Goal: Task Accomplishment & Management: Manage account settings

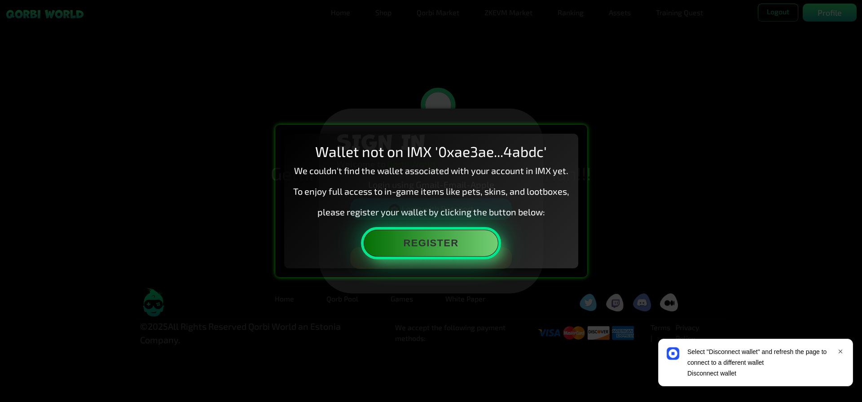
click at [442, 257] on button "Register" at bounding box center [431, 243] width 135 height 27
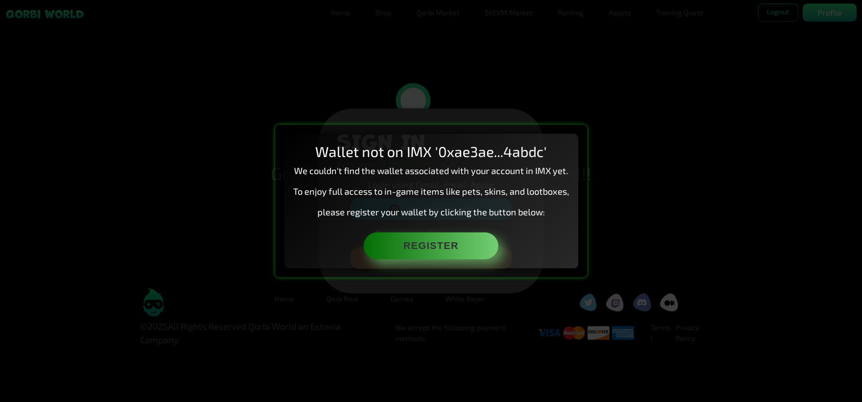
click at [661, 81] on div "Wallet not on IMX '0xae3ae...4abdc' We couldn't find the wallet associated with…" at bounding box center [431, 201] width 862 height 402
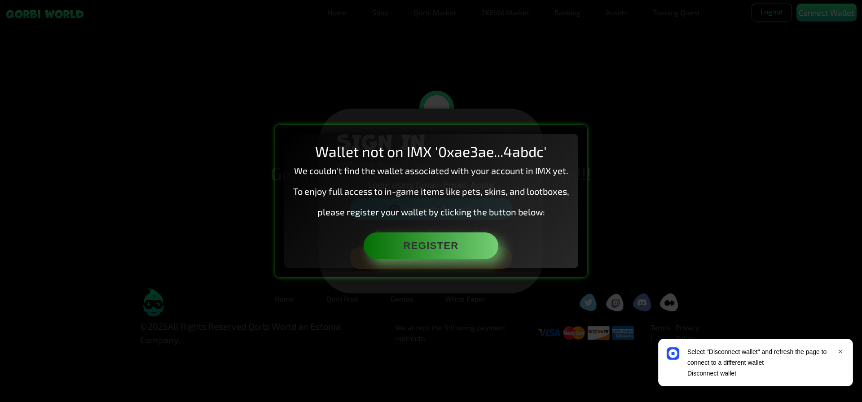
drag, startPoint x: 413, startPoint y: 300, endPoint x: 410, endPoint y: 294, distance: 6.8
click at [413, 300] on div "Wallet not on IMX '0xae3ae...4abdc' We couldn't find the wallet associated with…" at bounding box center [431, 201] width 862 height 402
drag, startPoint x: 407, startPoint y: 145, endPoint x: 405, endPoint y: 140, distance: 4.8
click at [407, 144] on h2 "Wallet not on IMX '0xae3ae...4abdc'" at bounding box center [431, 151] width 276 height 17
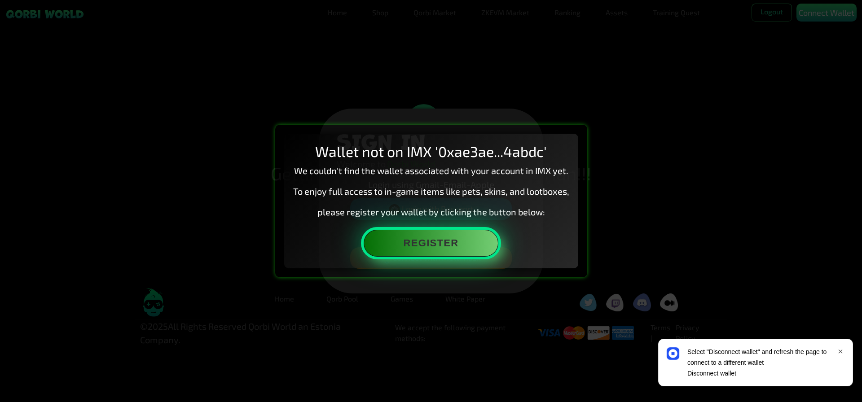
click at [426, 252] on button "Register" at bounding box center [431, 243] width 135 height 27
click at [428, 252] on button "Register" at bounding box center [431, 243] width 135 height 27
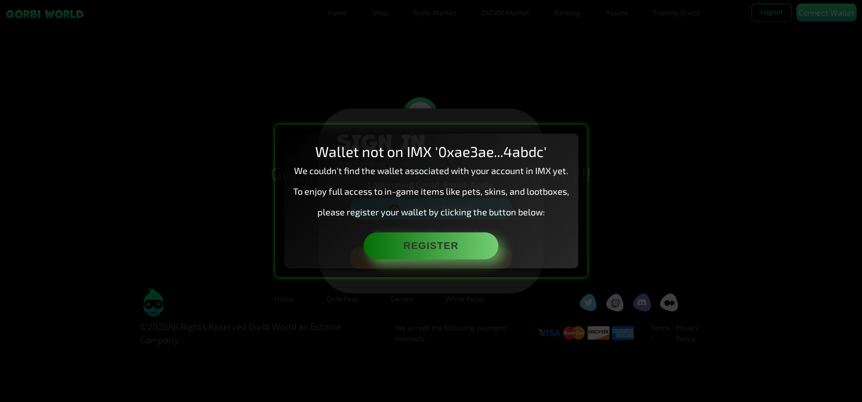
click at [554, 113] on div "Wallet not on IMX '0xae3ae...4abdc' We couldn't find the wallet associated with…" at bounding box center [431, 201] width 862 height 402
drag, startPoint x: 493, startPoint y: 215, endPoint x: 487, endPoint y: 217, distance: 6.0
click at [488, 217] on p "please register your wallet by clicking the button below:" at bounding box center [431, 211] width 276 height 13
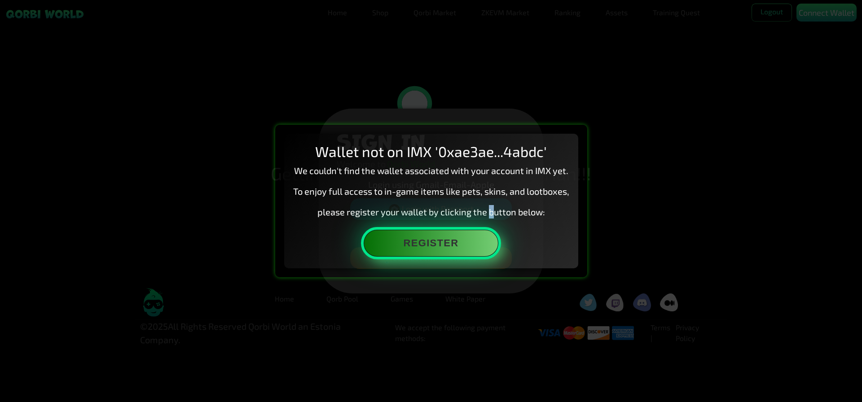
click at [470, 240] on button "Register" at bounding box center [431, 243] width 135 height 27
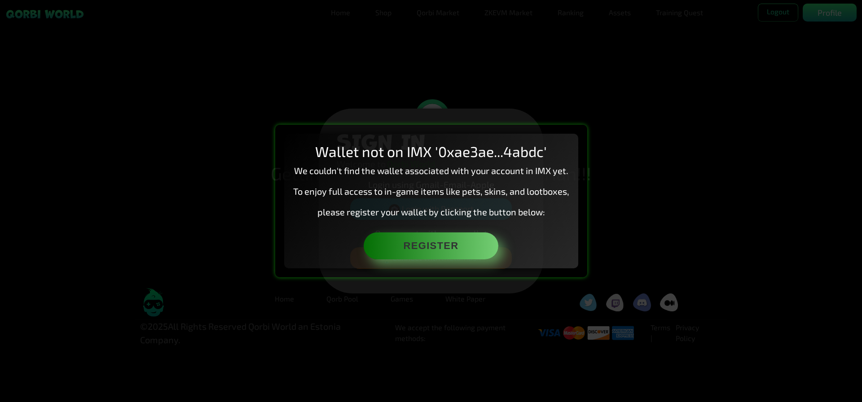
click at [574, 134] on div "Wallet not on IMX '0xae3ae...4abdc' We couldn't find the wallet associated with…" at bounding box center [431, 201] width 294 height 134
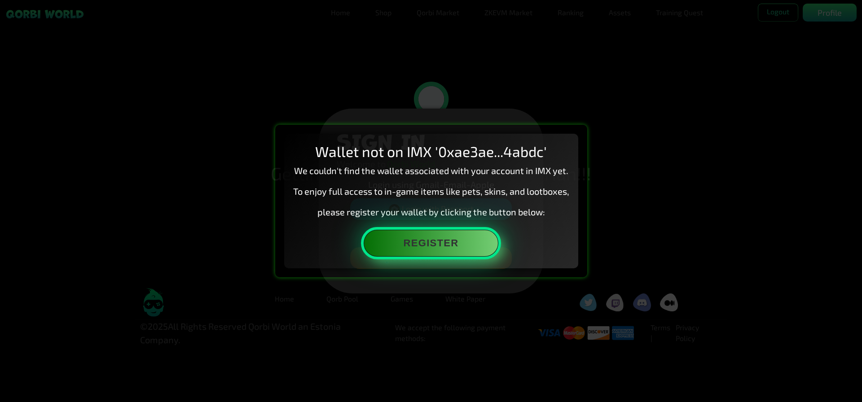
click at [481, 256] on button "Register" at bounding box center [431, 243] width 135 height 27
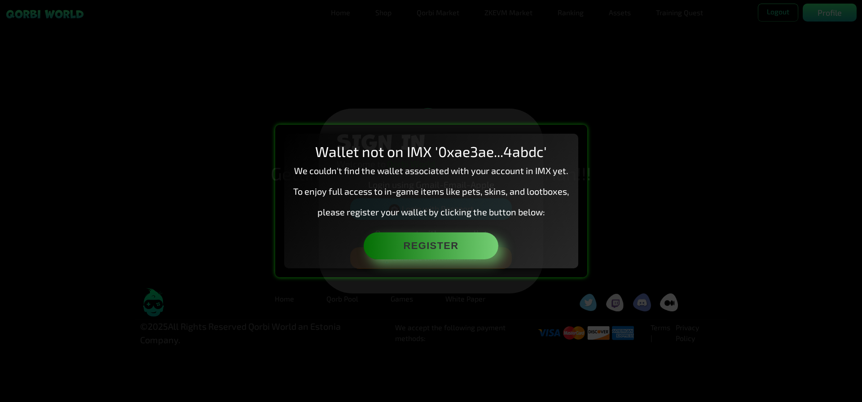
drag, startPoint x: 471, startPoint y: 230, endPoint x: 465, endPoint y: 231, distance: 6.3
click at [472, 225] on div "Wallet not on IMX '0xae3ae...4abdc' We couldn't find the wallet associated with…" at bounding box center [431, 201] width 294 height 134
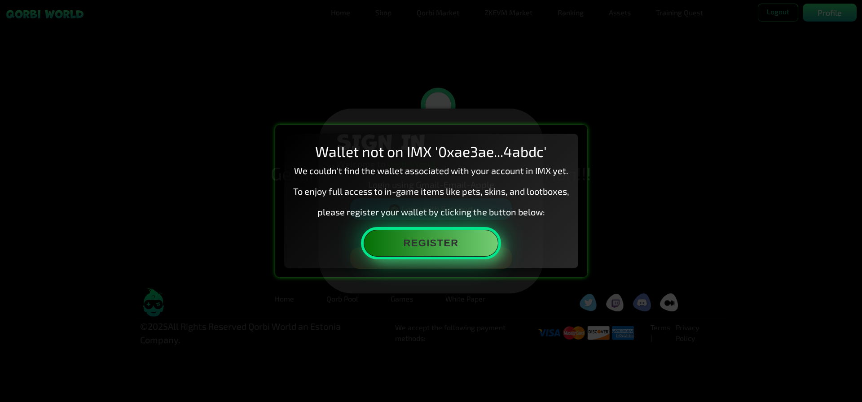
click at [409, 257] on button "Register" at bounding box center [431, 243] width 135 height 27
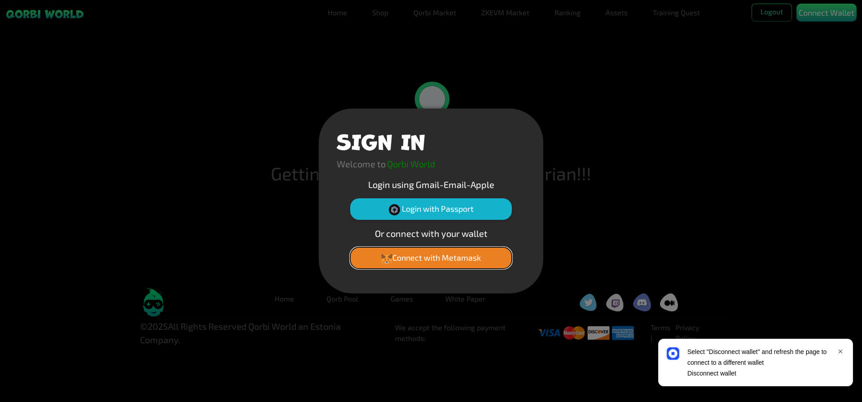
click at [430, 258] on button "Connect with Metamask" at bounding box center [431, 258] width 162 height 22
click at [443, 262] on button "Connect with Metamask" at bounding box center [431, 258] width 162 height 22
click at [443, 259] on button "Connect with Metamask" at bounding box center [431, 258] width 162 height 22
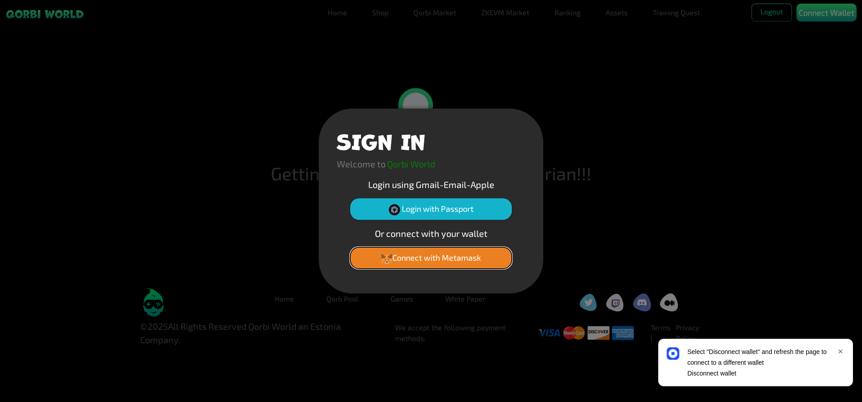
click at [451, 262] on button "Connect with Metamask" at bounding box center [431, 258] width 162 height 22
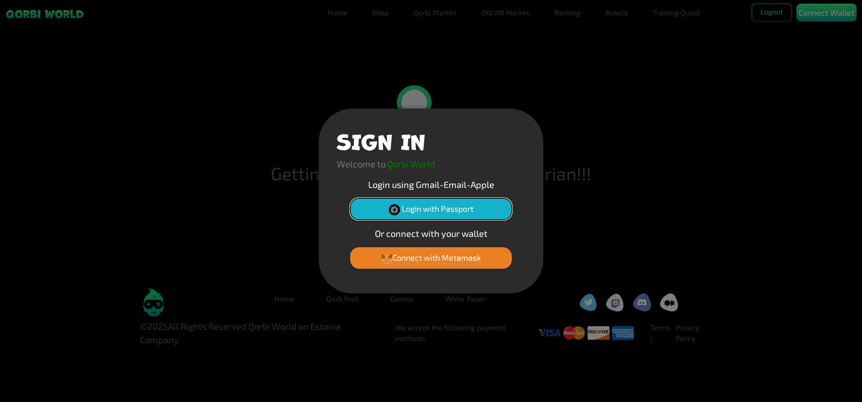
click at [423, 213] on button "Login with Passport" at bounding box center [431, 210] width 162 height 22
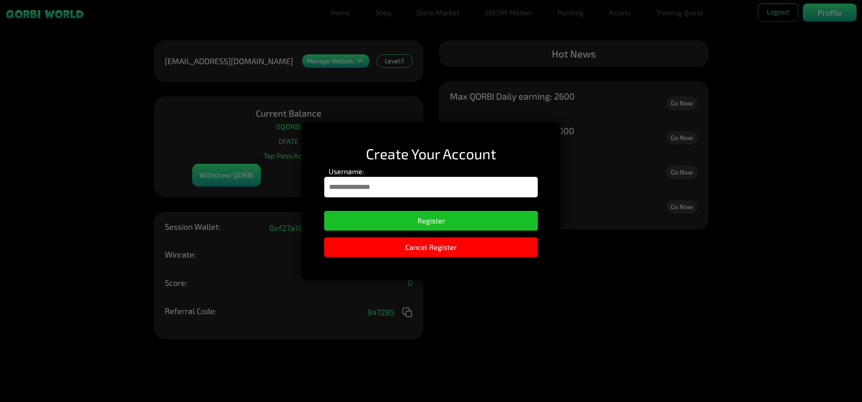
click at [385, 190] on input "Username:" at bounding box center [431, 187] width 214 height 21
type input "**********"
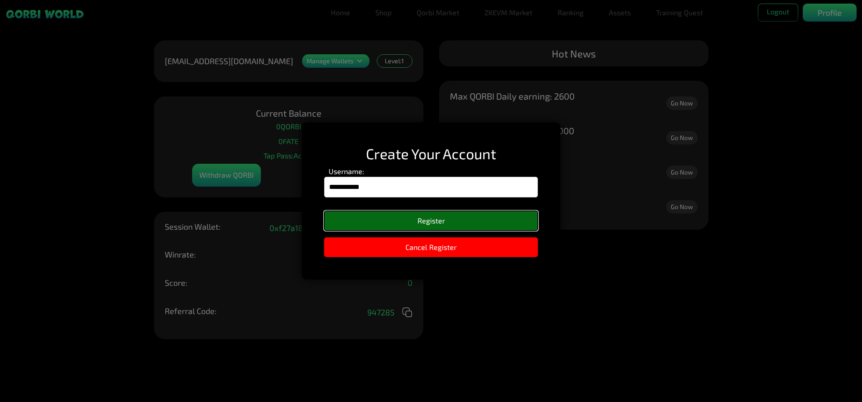
click at [431, 223] on button "Register" at bounding box center [431, 221] width 214 height 20
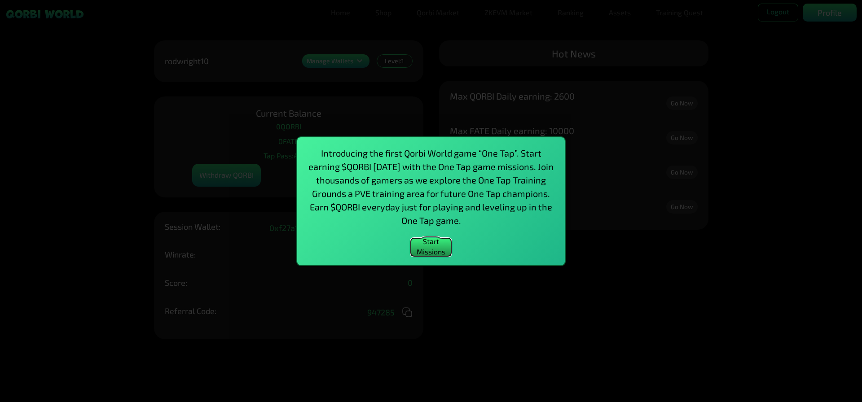
click at [442, 253] on button "Start Missions" at bounding box center [431, 248] width 40 height 18
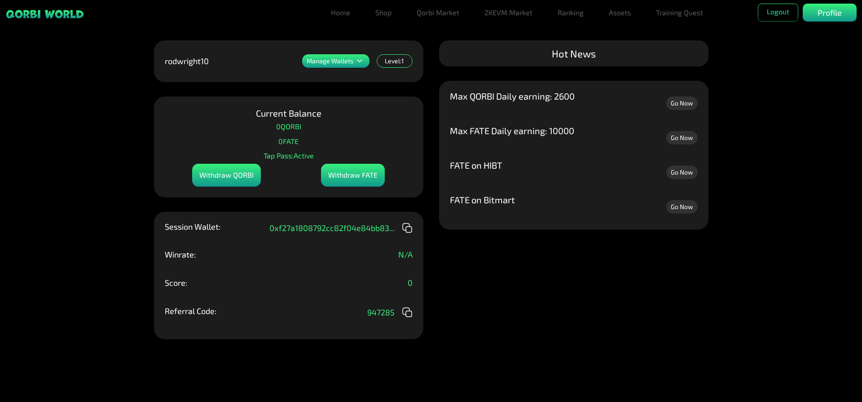
click at [338, 63] on p "Manage Wallets" at bounding box center [330, 61] width 47 height 6
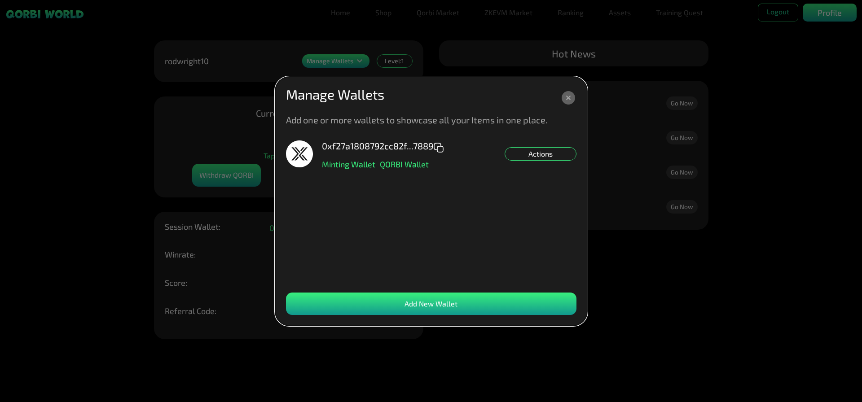
click at [506, 158] on div "Actions" at bounding box center [541, 153] width 72 height 13
click at [528, 173] on div "Set NFT Minting Default" at bounding box center [541, 166] width 72 height 13
click at [572, 101] on icon at bounding box center [568, 97] width 13 height 13
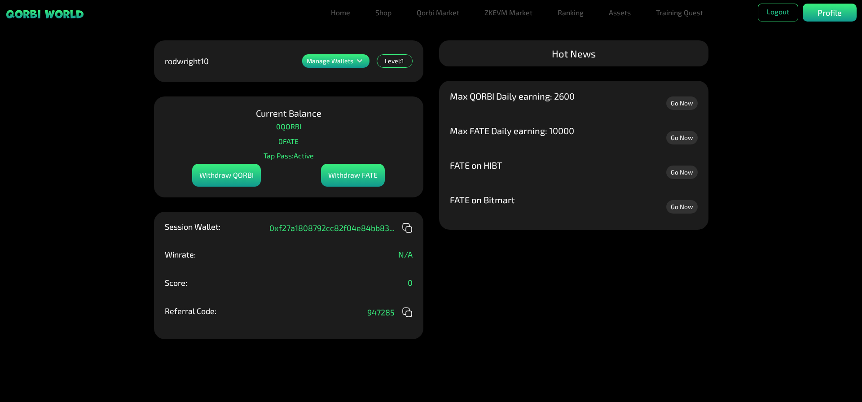
click at [339, 176] on div "Withdraw FATE" at bounding box center [353, 175] width 64 height 23
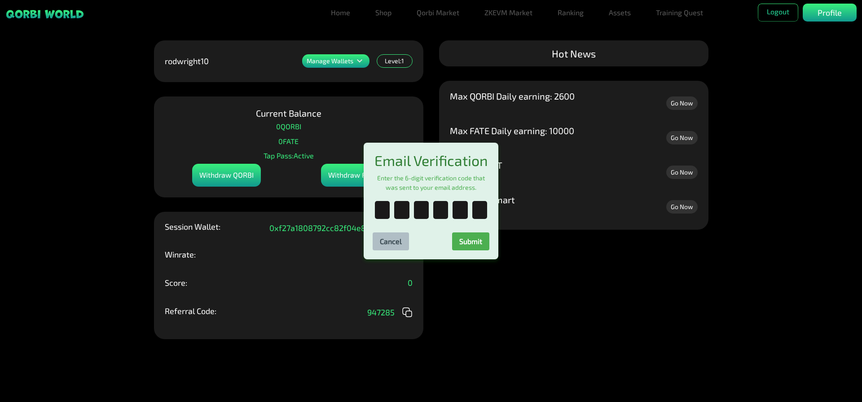
click at [207, 176] on div "Email Verification Enter the 6-digit verification code that was sent to your em…" at bounding box center [431, 201] width 862 height 402
click at [431, 113] on div "Email Verification Enter the 6-digit verification code that was sent to your em…" at bounding box center [431, 201] width 862 height 402
click at [400, 251] on button "Cancel" at bounding box center [391, 242] width 36 height 18
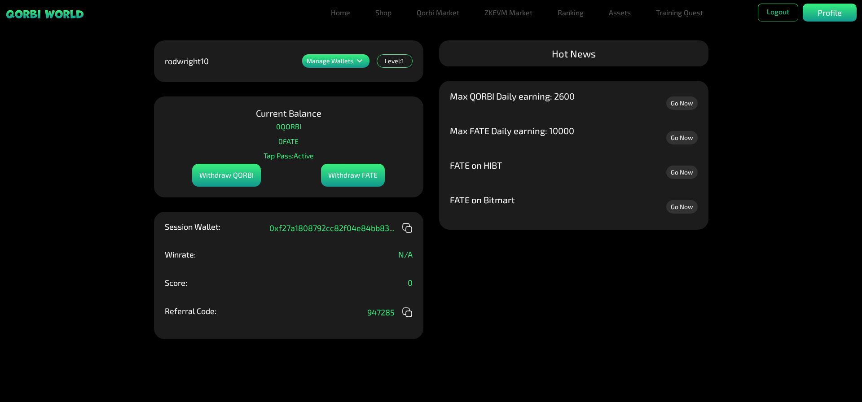
click at [216, 187] on div "Withdraw QORBI" at bounding box center [226, 175] width 69 height 23
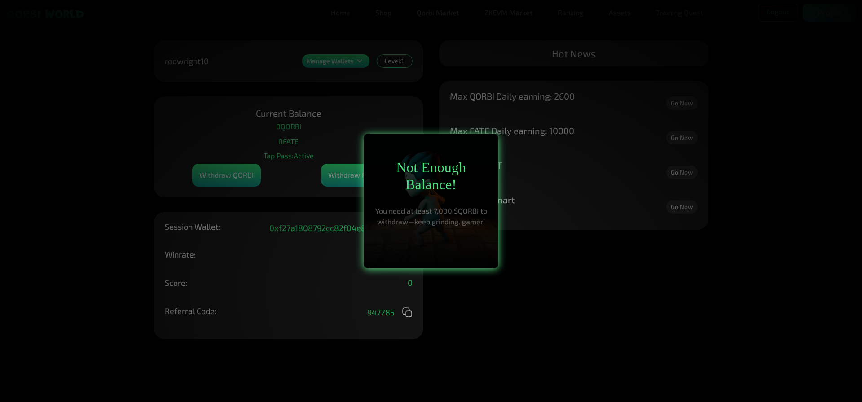
click at [430, 211] on p "You need at least 7,000 $QORBI to withdraw—keep grinding, gamer!" at bounding box center [431, 217] width 117 height 22
click at [520, 211] on div at bounding box center [431, 201] width 862 height 402
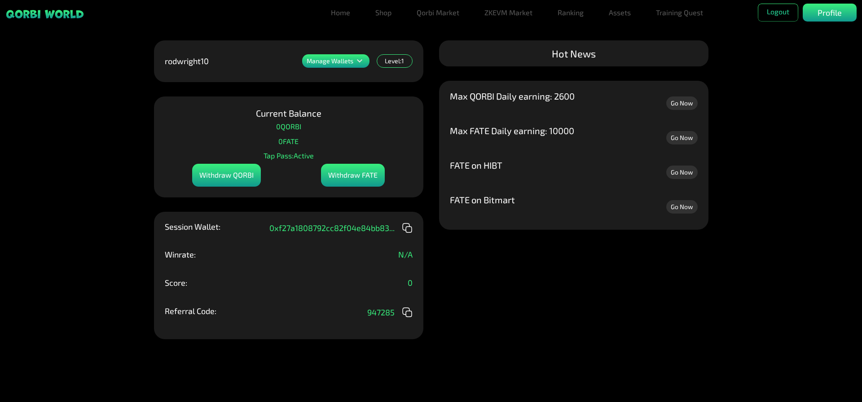
click at [343, 186] on div "Withdraw FATE" at bounding box center [353, 175] width 64 height 23
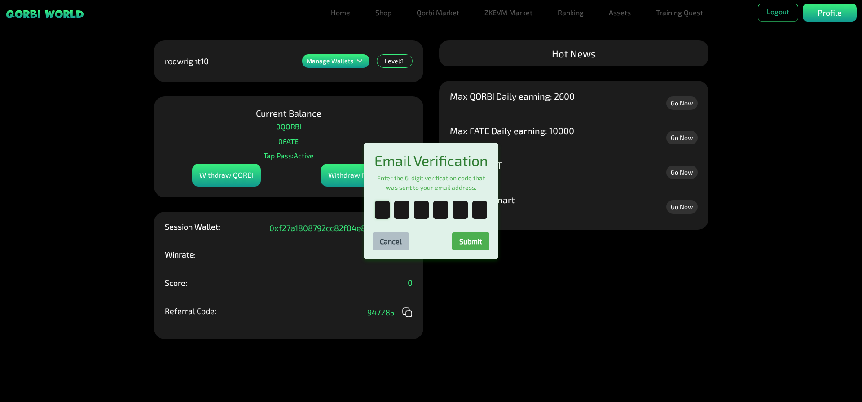
drag, startPoint x: 380, startPoint y: 225, endPoint x: 388, endPoint y: 226, distance: 7.6
click at [380, 219] on input "text" at bounding box center [382, 210] width 15 height 18
type input "*"
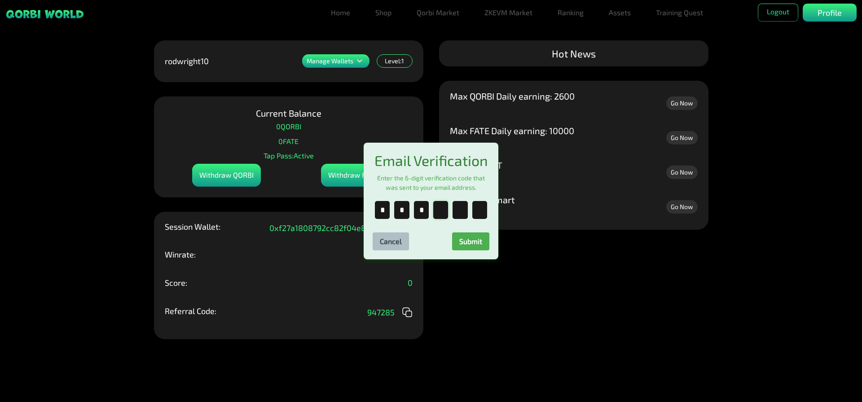
type input "*"
click at [474, 251] on button "Submit" at bounding box center [470, 242] width 37 height 18
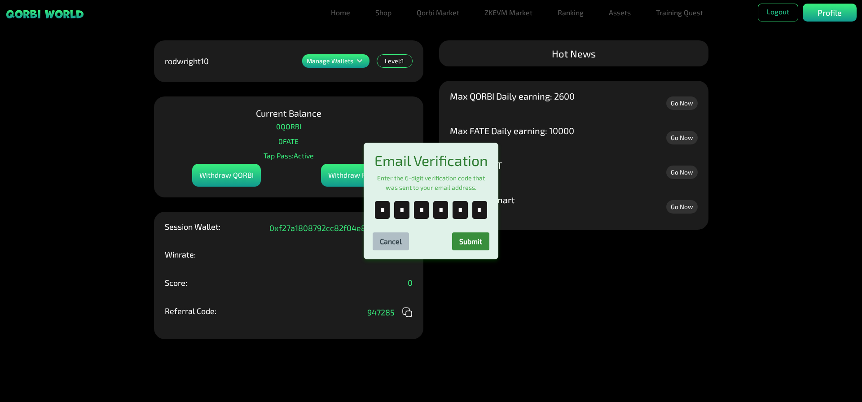
scroll to position [0, 0]
